Goal: Transaction & Acquisition: Purchase product/service

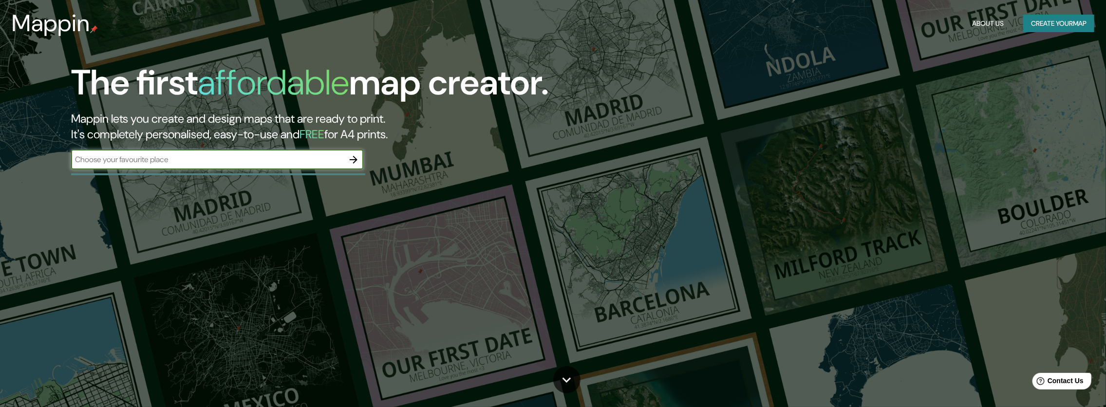
click at [292, 159] on input "text" at bounding box center [207, 159] width 273 height 11
click at [349, 157] on icon "button" at bounding box center [354, 160] width 12 height 12
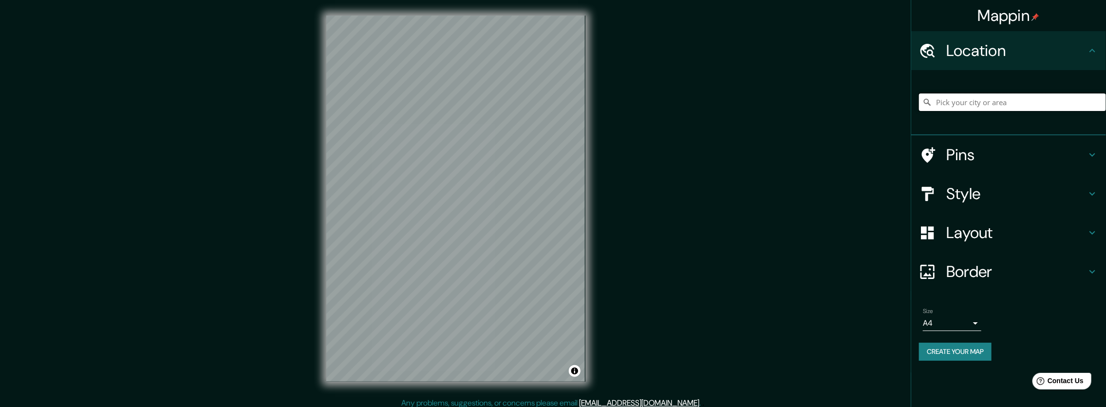
click at [950, 101] on input "Pick your city or area" at bounding box center [1012, 103] width 187 height 18
type input "lima [GEOGRAPHIC_DATA]"
drag, startPoint x: 970, startPoint y: 112, endPoint x: 1004, endPoint y: 87, distance: 42.3
click at [1004, 87] on div "lima [GEOGRAPHIC_DATA]" at bounding box center [1012, 102] width 187 height 49
click at [1002, 102] on input "lima [GEOGRAPHIC_DATA]" at bounding box center [1012, 103] width 187 height 18
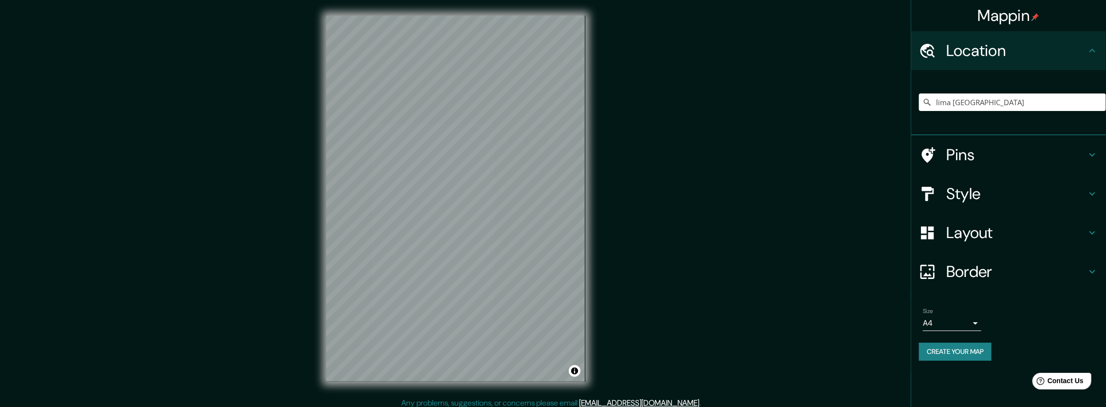
click at [955, 232] on h4 "Layout" at bounding box center [1016, 232] width 140 height 19
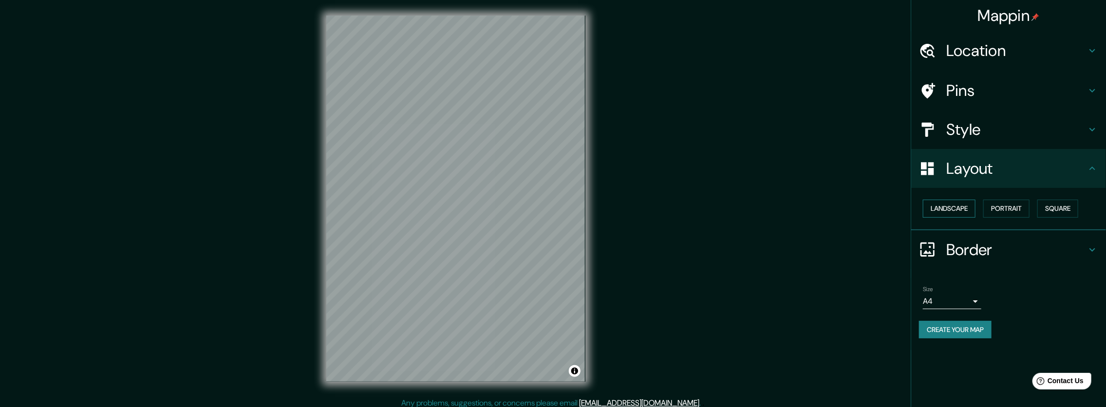
click at [973, 208] on button "Landscape" at bounding box center [949, 209] width 53 height 18
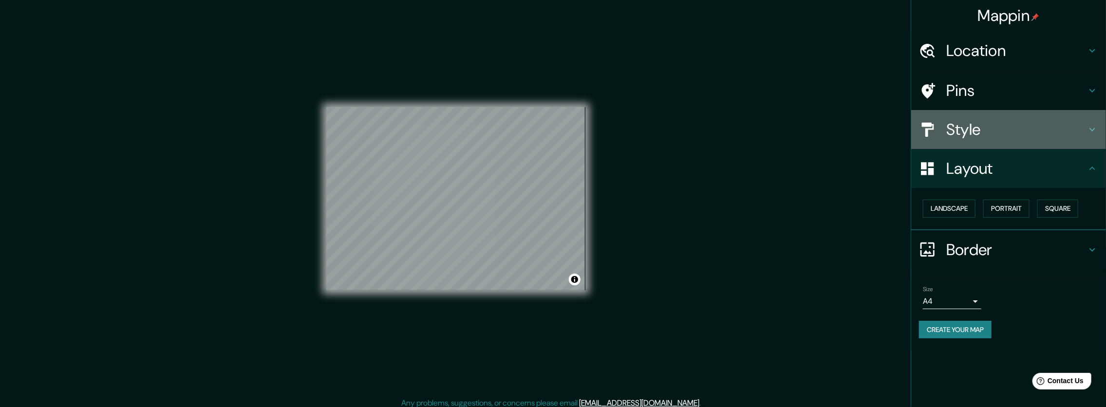
click at [966, 128] on h4 "Style" at bounding box center [1016, 129] width 140 height 19
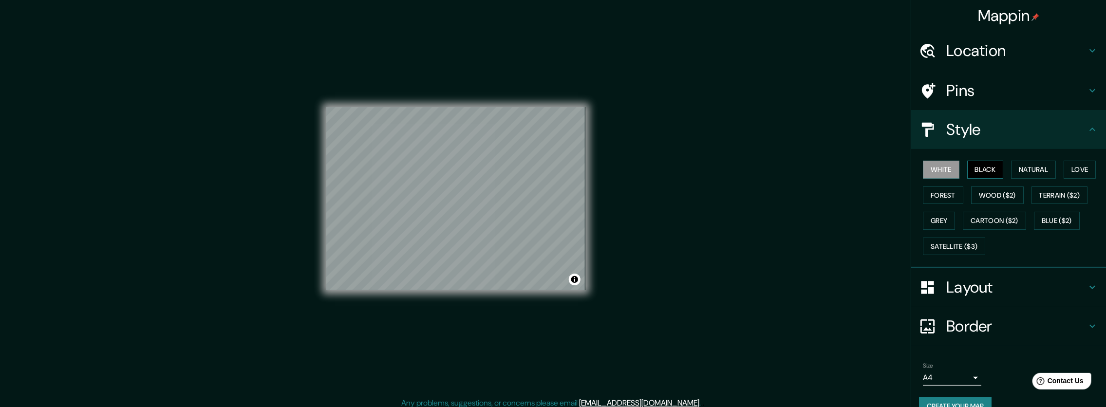
click at [976, 167] on button "Black" at bounding box center [985, 170] width 37 height 18
click at [1011, 164] on button "Natural" at bounding box center [1033, 170] width 45 height 18
click at [1064, 164] on button "Love" at bounding box center [1080, 170] width 32 height 18
click at [941, 191] on button "Forest" at bounding box center [943, 196] width 40 height 18
click at [986, 199] on button "Wood ($2)" at bounding box center [997, 196] width 53 height 18
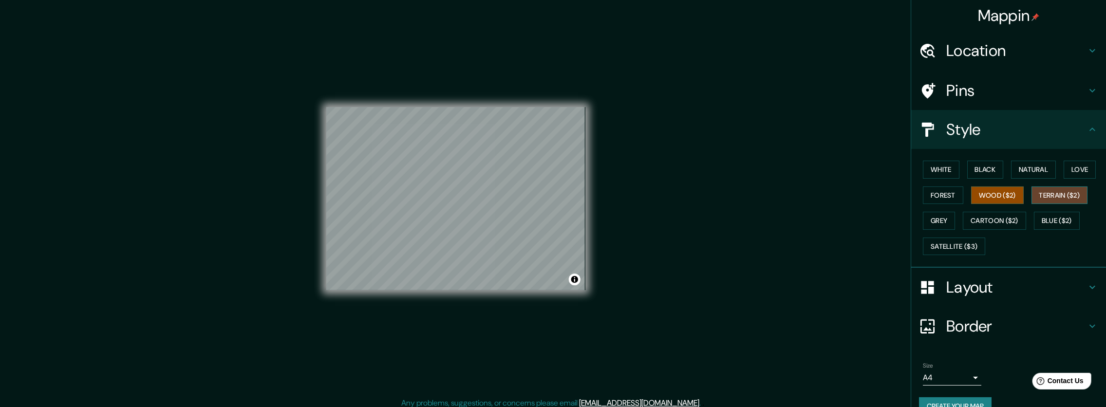
click at [1055, 194] on button "Terrain ($2)" at bounding box center [1060, 196] width 57 height 18
click at [942, 217] on button "Grey" at bounding box center [939, 221] width 32 height 18
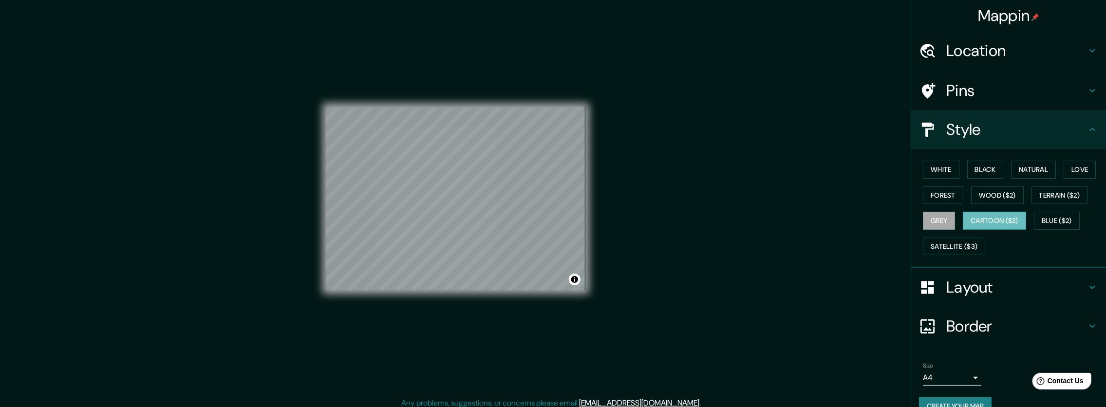
click at [979, 220] on button "Cartoon ($2)" at bounding box center [994, 221] width 63 height 18
click at [1065, 226] on button "Blue ($2)" at bounding box center [1057, 221] width 46 height 18
click at [927, 169] on button "White" at bounding box center [941, 170] width 37 height 18
click at [1049, 214] on button "Blue ($2)" at bounding box center [1057, 221] width 46 height 18
click at [940, 159] on div "White Black Natural Love Forest Wood ($2) Terrain ($2) Grey Cartoon ($2) Blue (…" at bounding box center [1012, 208] width 187 height 102
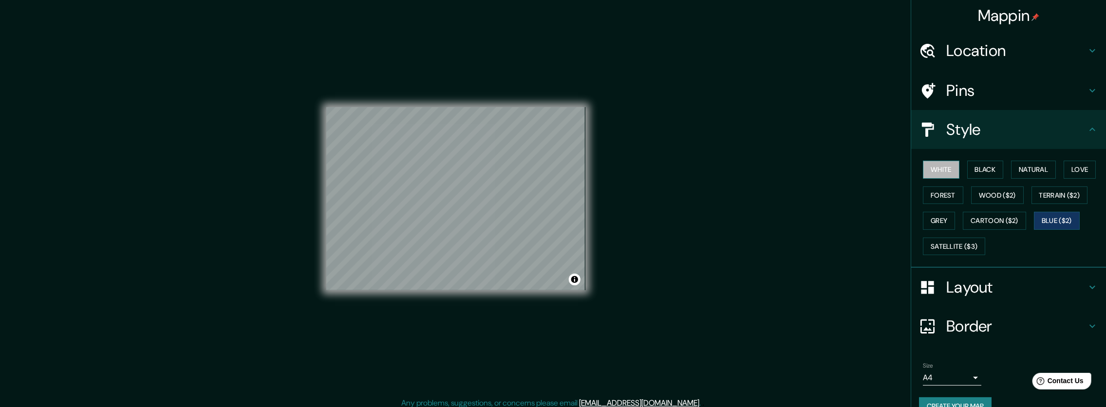
click at [938, 165] on button "White" at bounding box center [941, 170] width 37 height 18
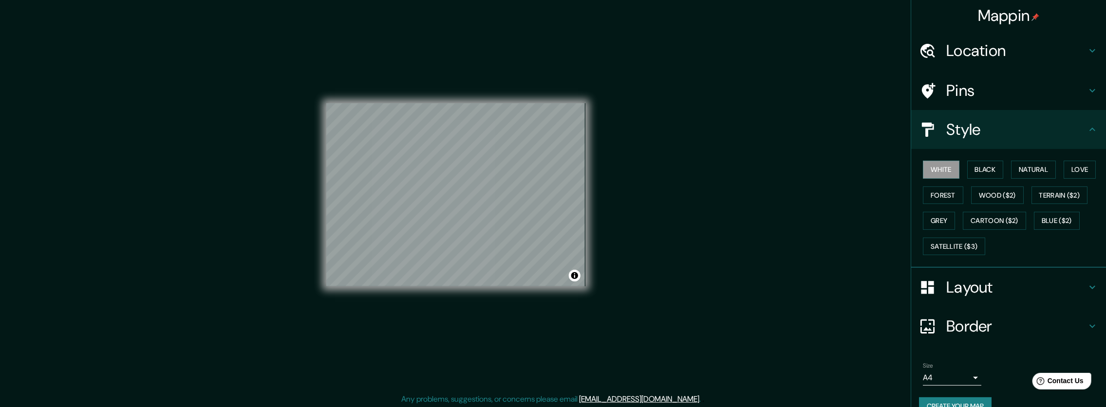
scroll to position [6, 0]
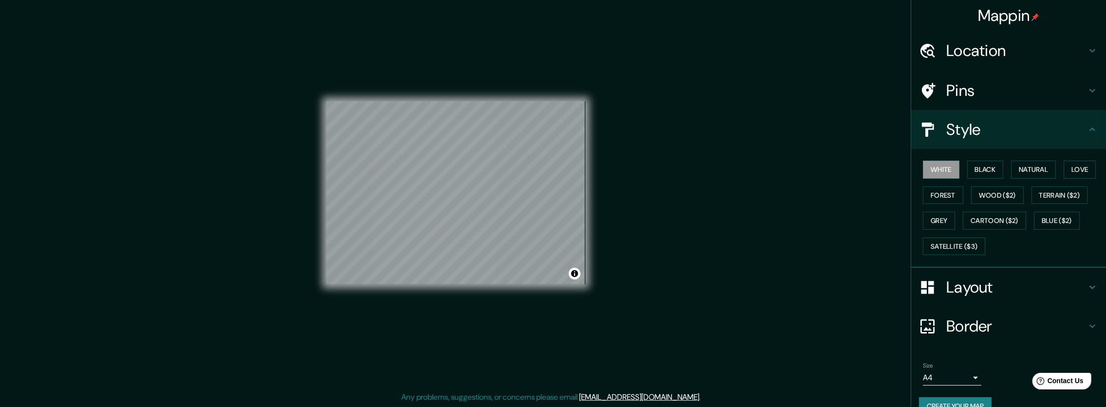
click at [932, 400] on button "Create your map" at bounding box center [955, 406] width 73 height 18
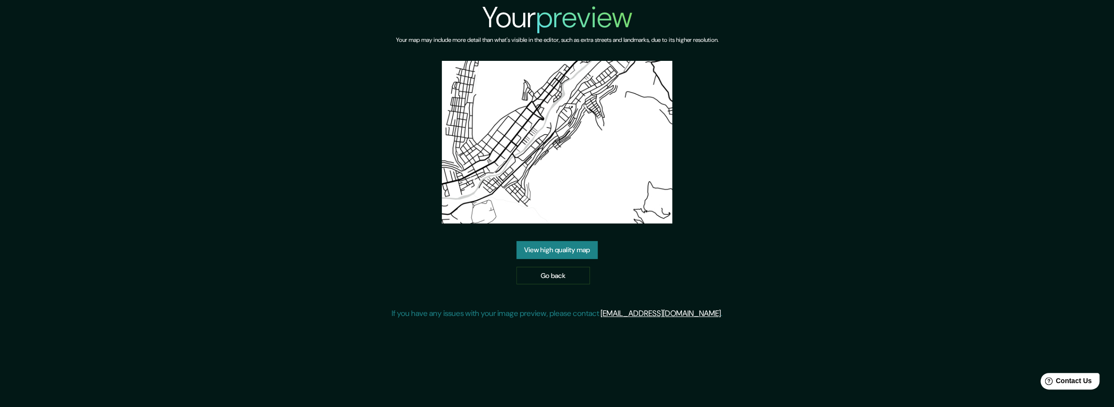
click at [568, 257] on link "View high quality map" at bounding box center [556, 250] width 81 height 18
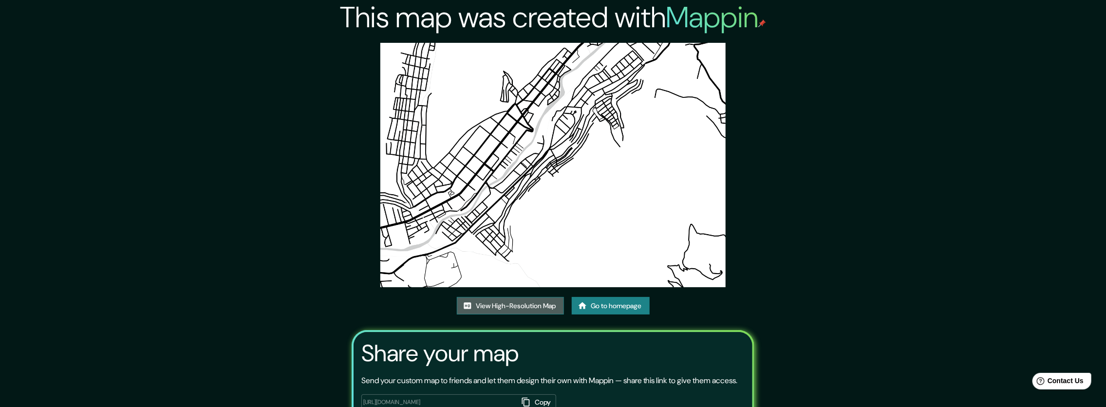
click at [503, 304] on link "View High-Resolution Map" at bounding box center [510, 306] width 107 height 18
